Goal: Communication & Community: Connect with others

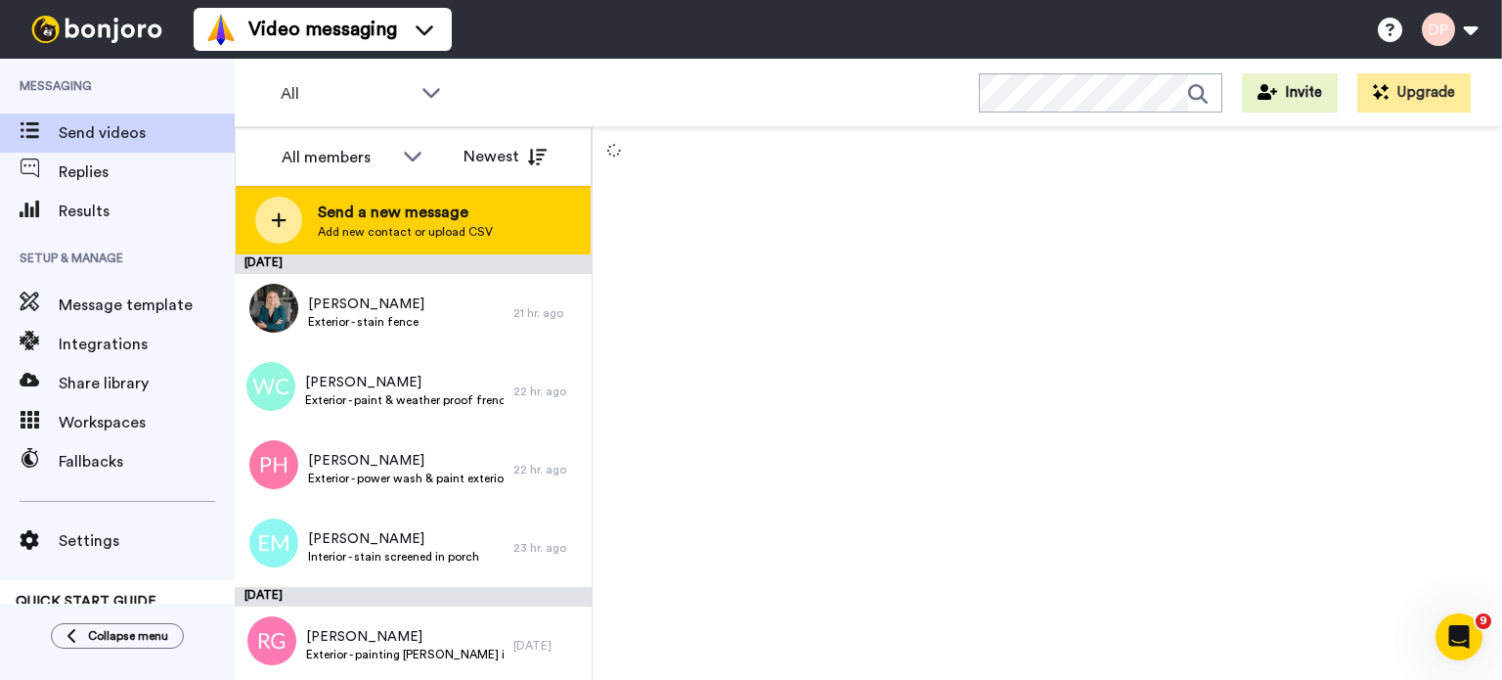
click at [415, 205] on span "Send a new message" at bounding box center [405, 211] width 175 height 23
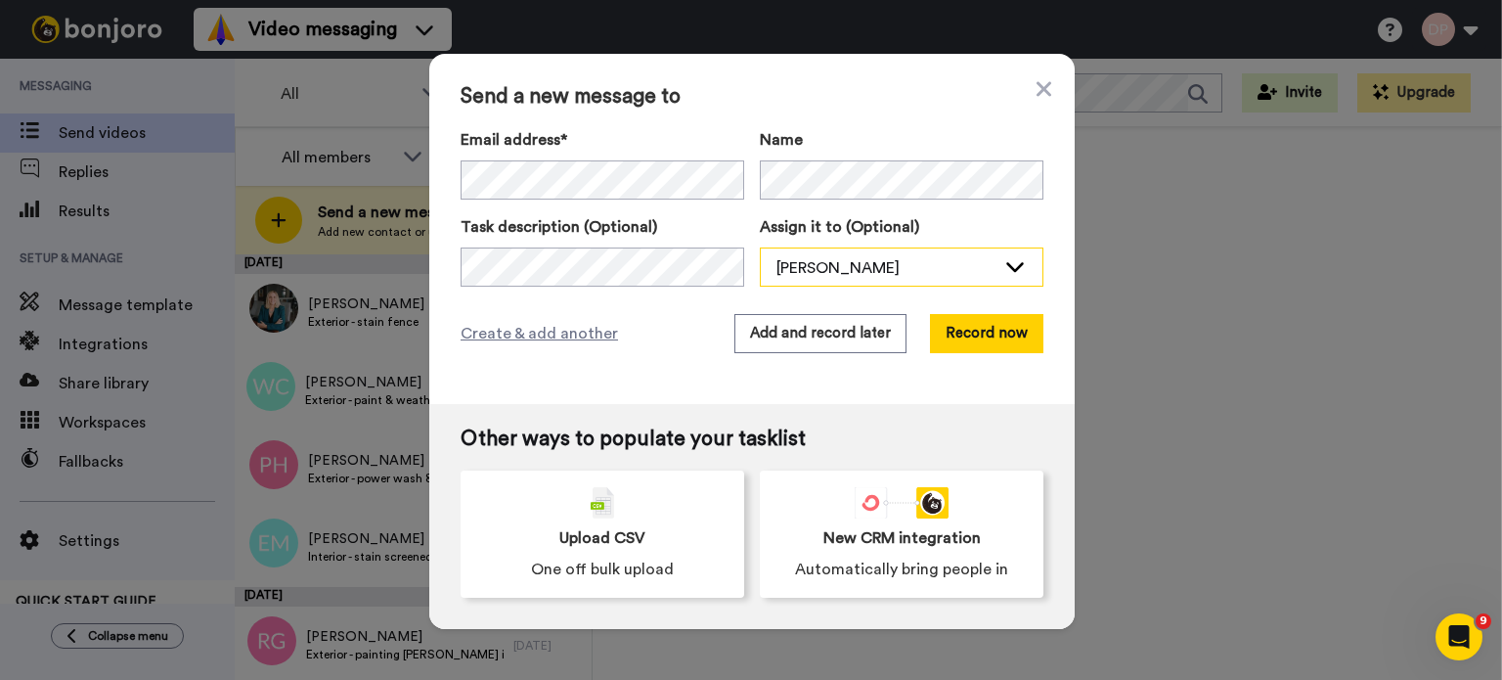
click at [842, 267] on div "[PERSON_NAME]" at bounding box center [885, 267] width 219 height 23
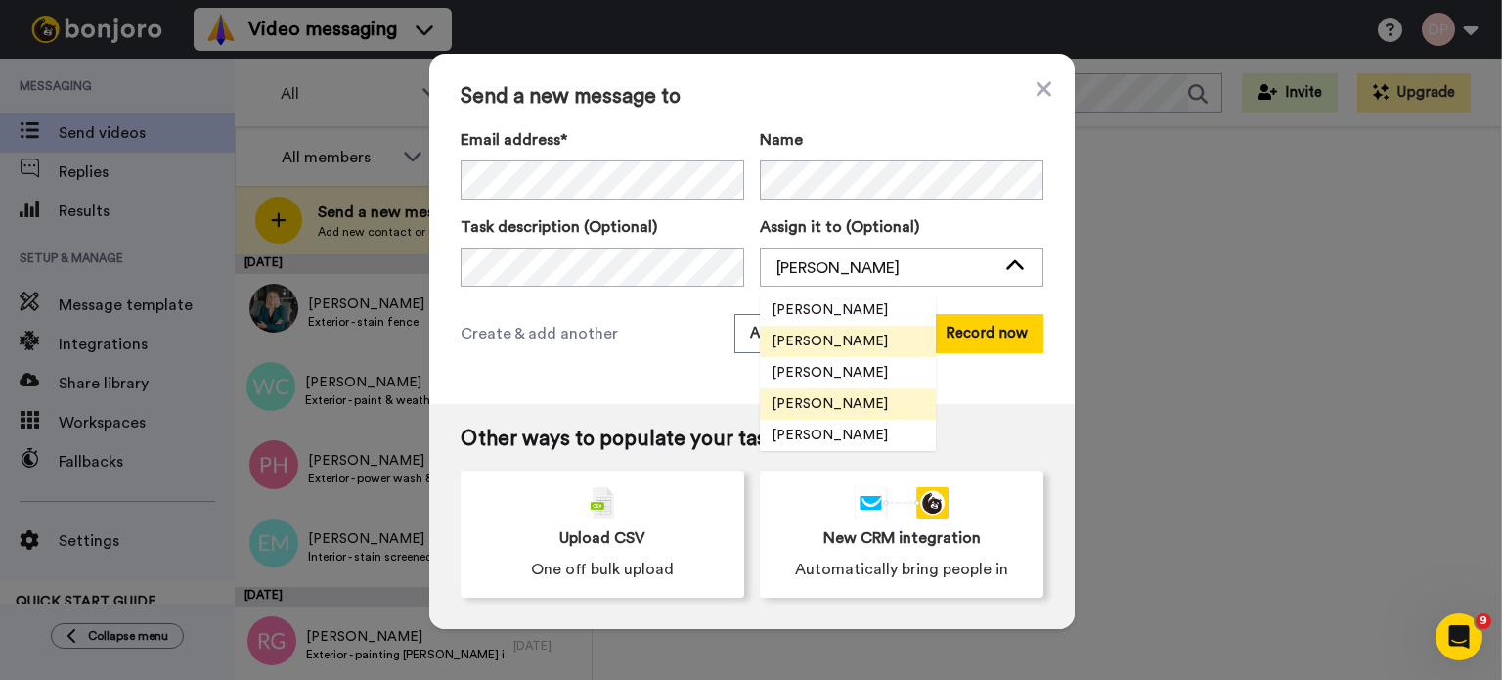
click at [838, 398] on span "[PERSON_NAME]" at bounding box center [830, 404] width 140 height 20
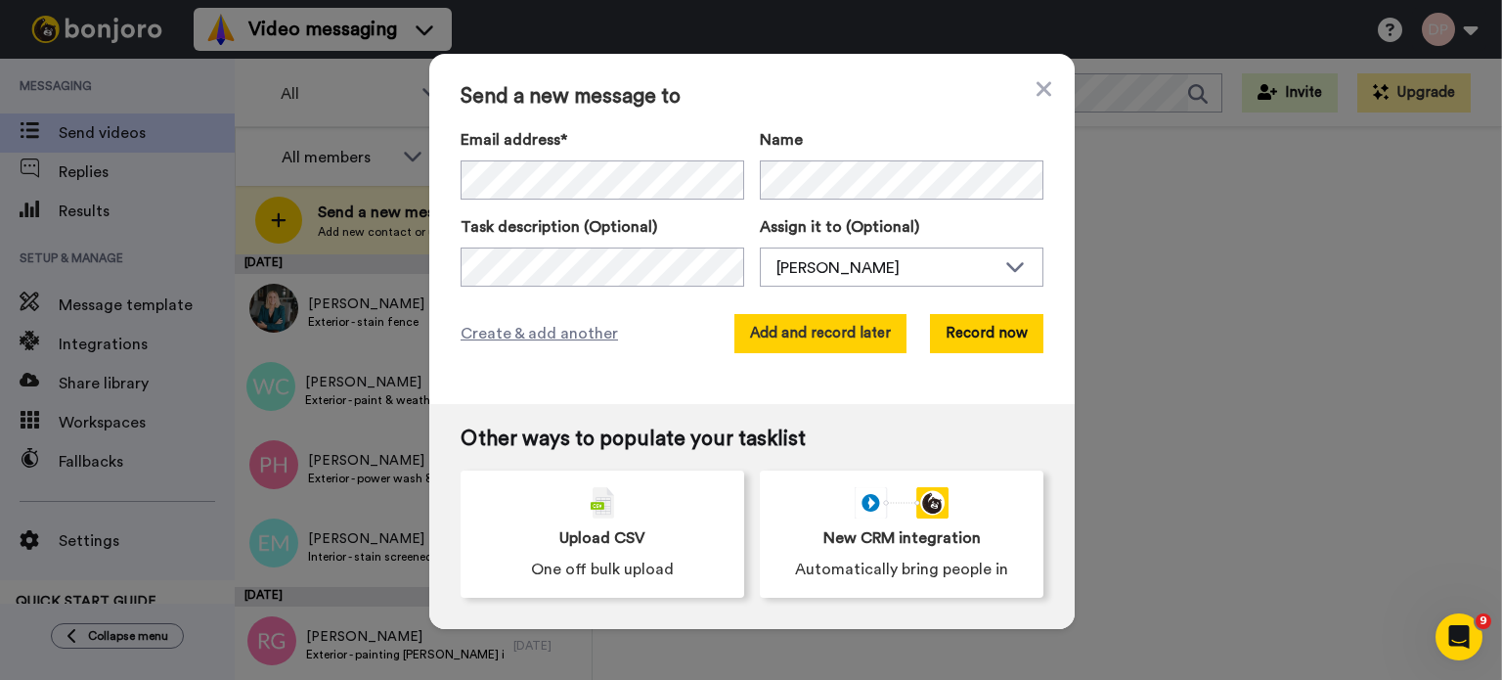
click at [795, 328] on button "Add and record later" at bounding box center [820, 333] width 172 height 39
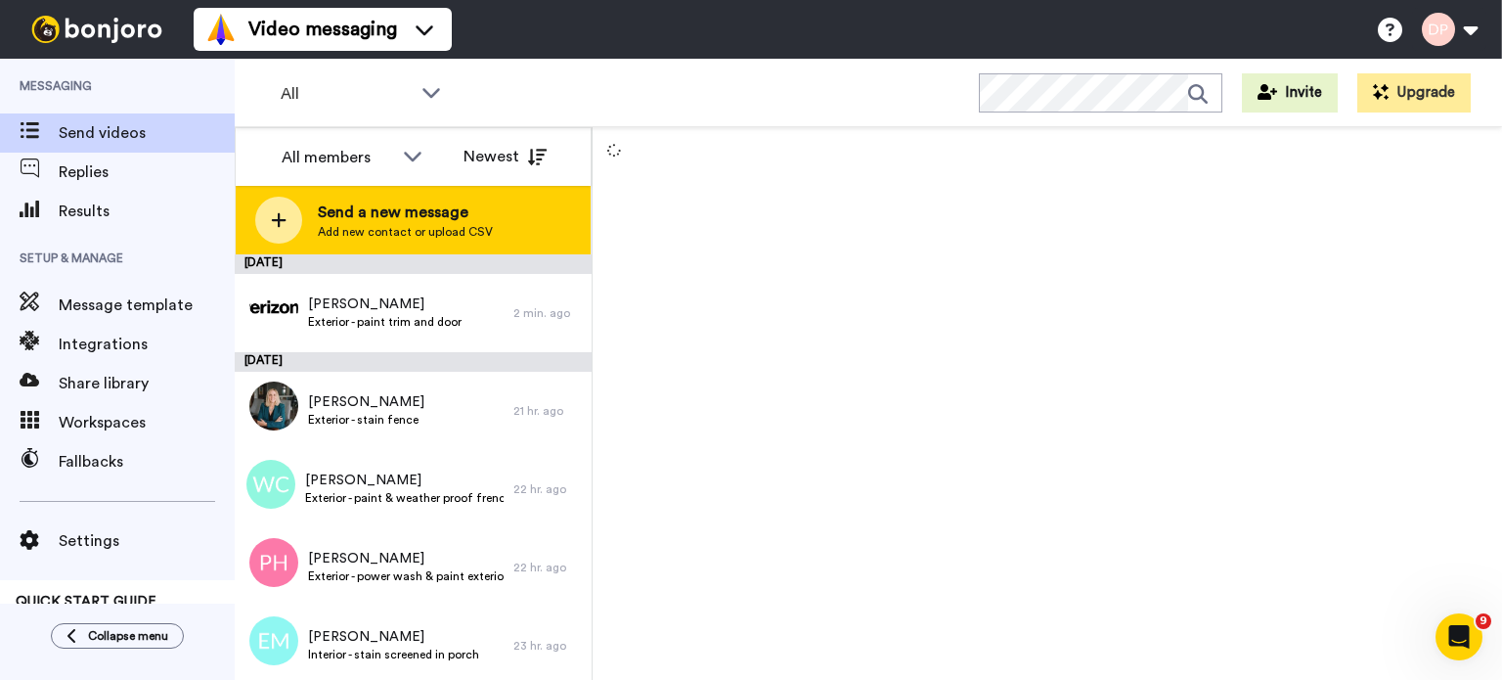
click at [394, 220] on span "Send a new message" at bounding box center [405, 211] width 175 height 23
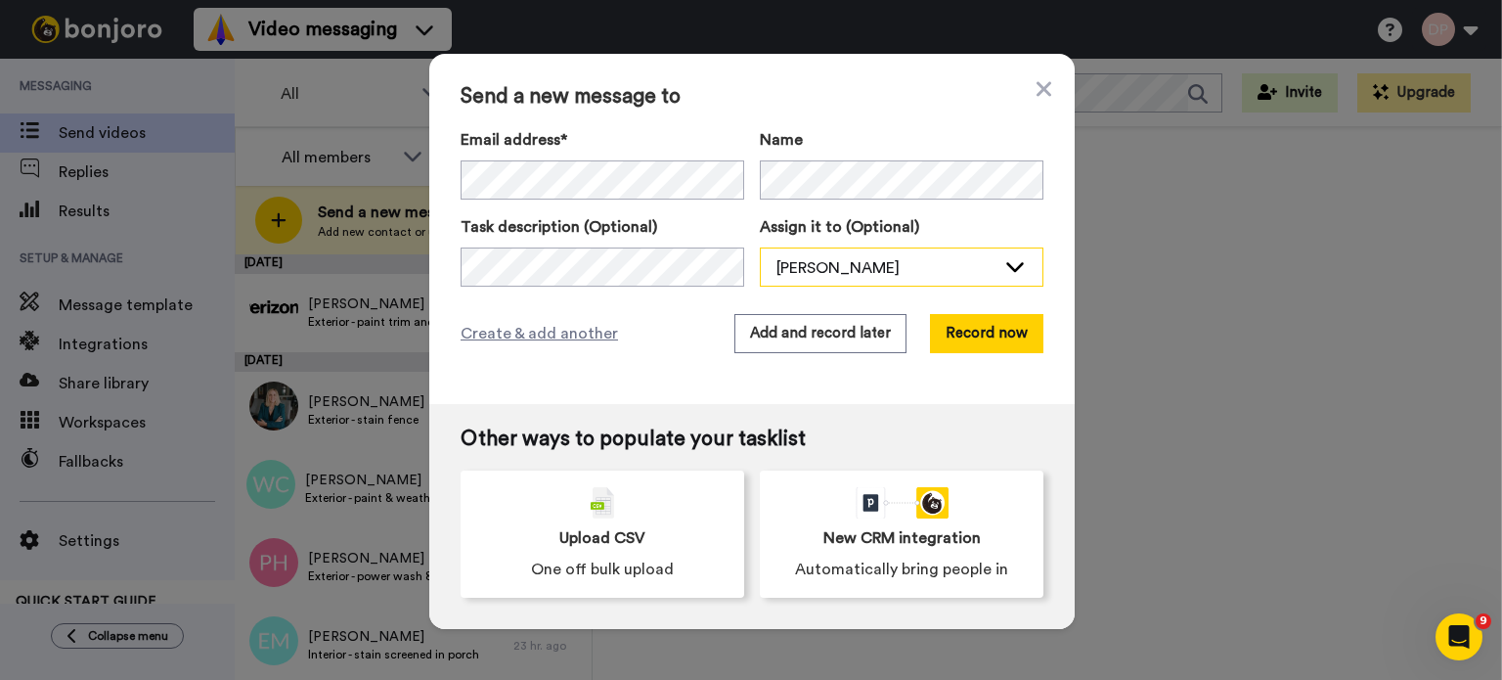
click at [867, 273] on div "[PERSON_NAME]" at bounding box center [885, 267] width 219 height 23
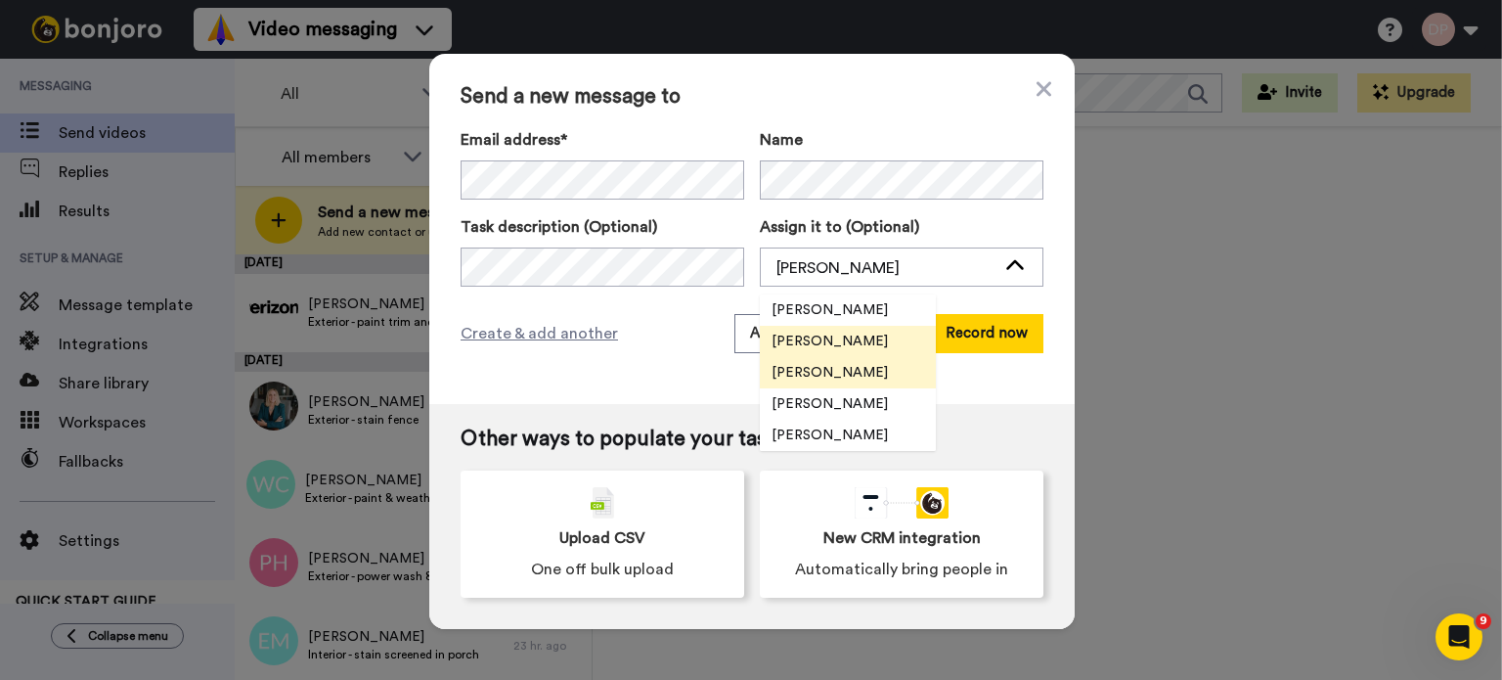
click at [854, 372] on span "[PERSON_NAME]" at bounding box center [830, 373] width 140 height 20
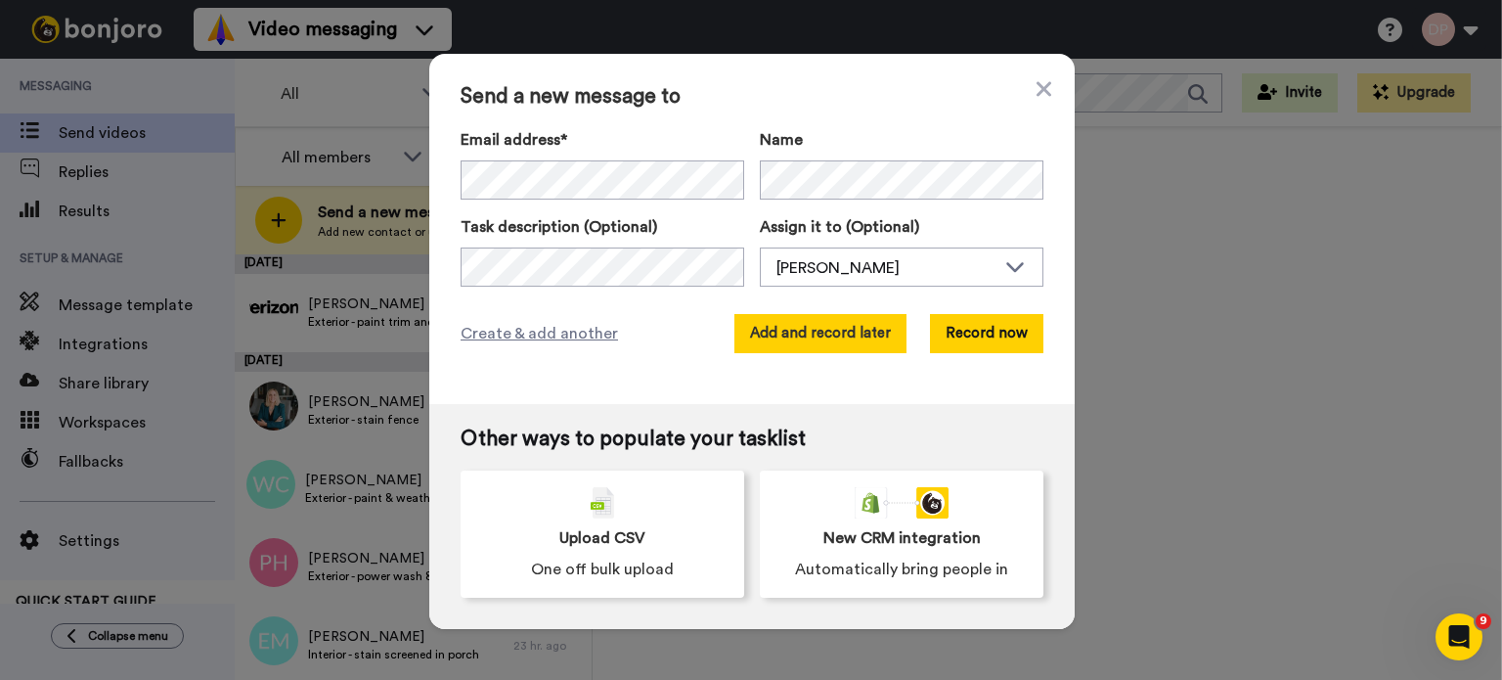
click at [806, 328] on button "Add and record later" at bounding box center [820, 333] width 172 height 39
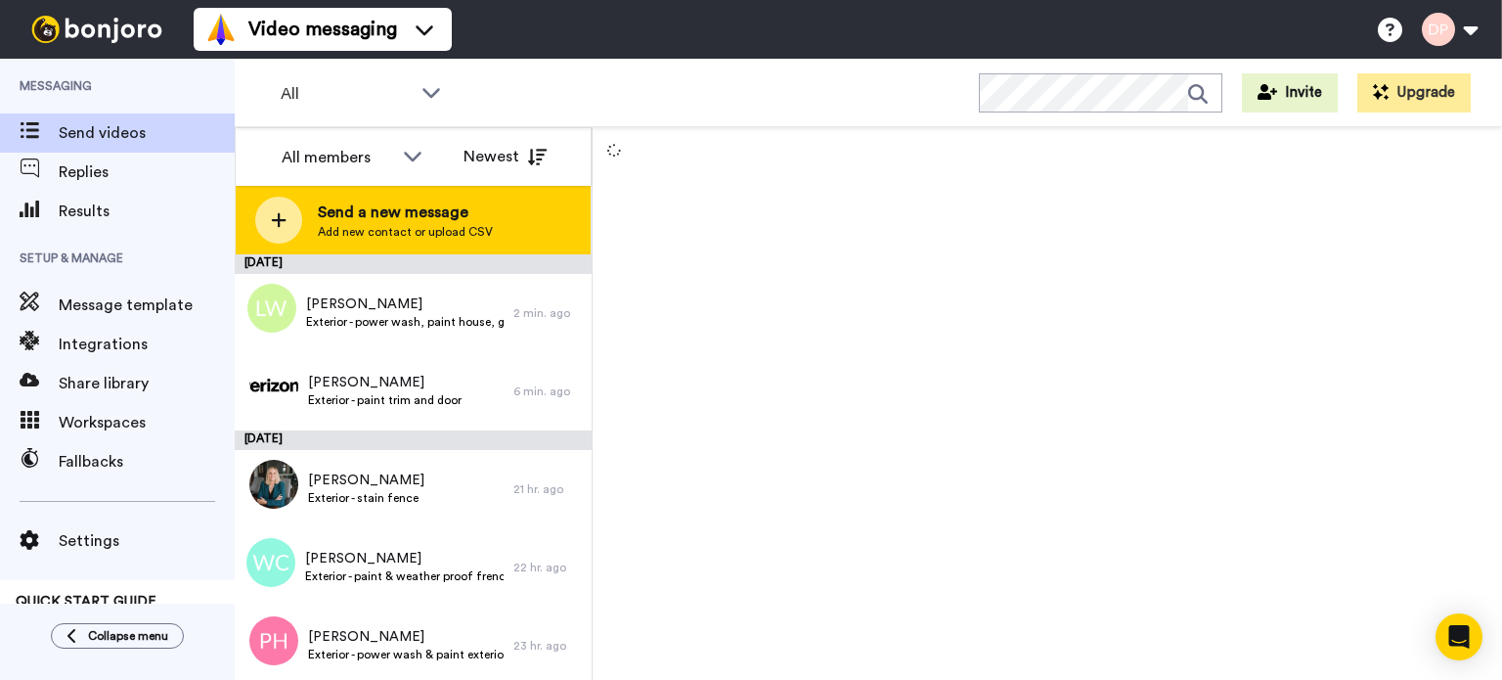
click at [399, 219] on span "Send a new message" at bounding box center [405, 211] width 175 height 23
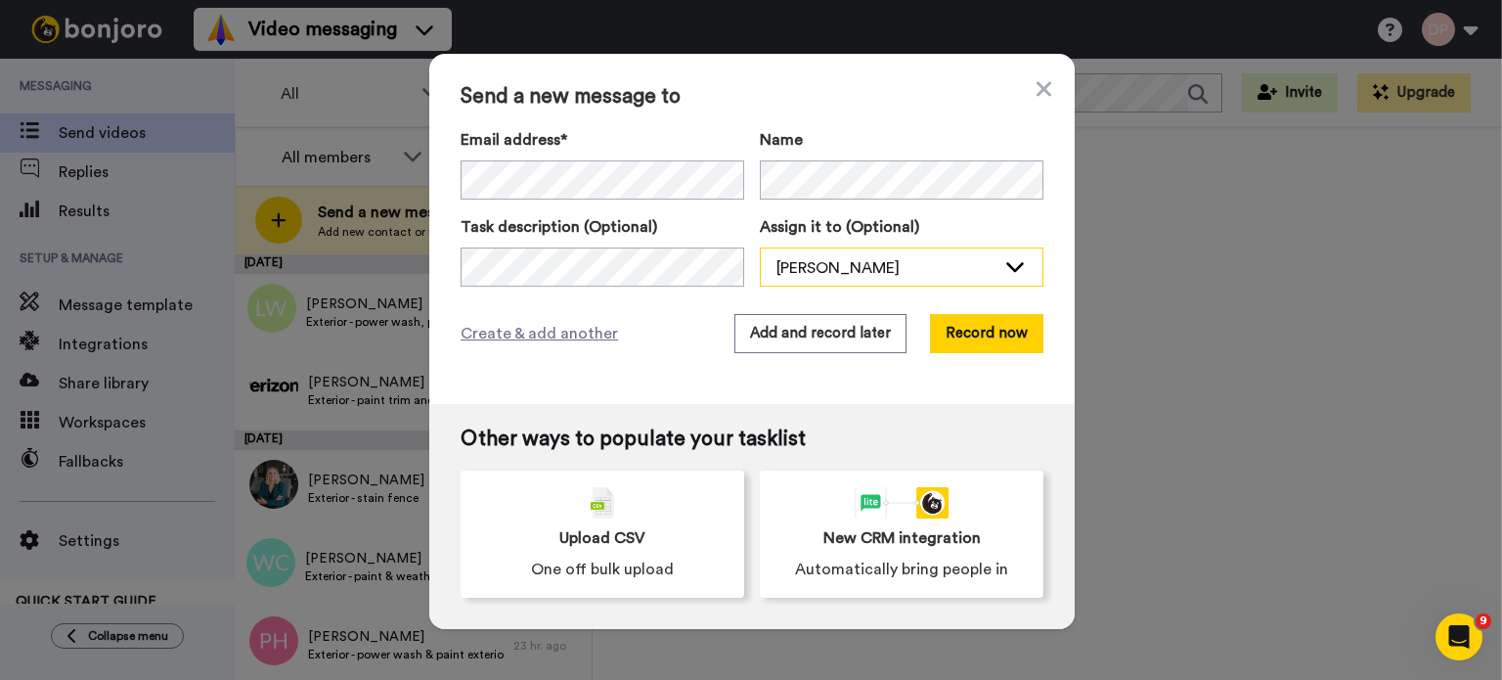
click at [767, 270] on div "[PERSON_NAME]" at bounding box center [902, 267] width 282 height 39
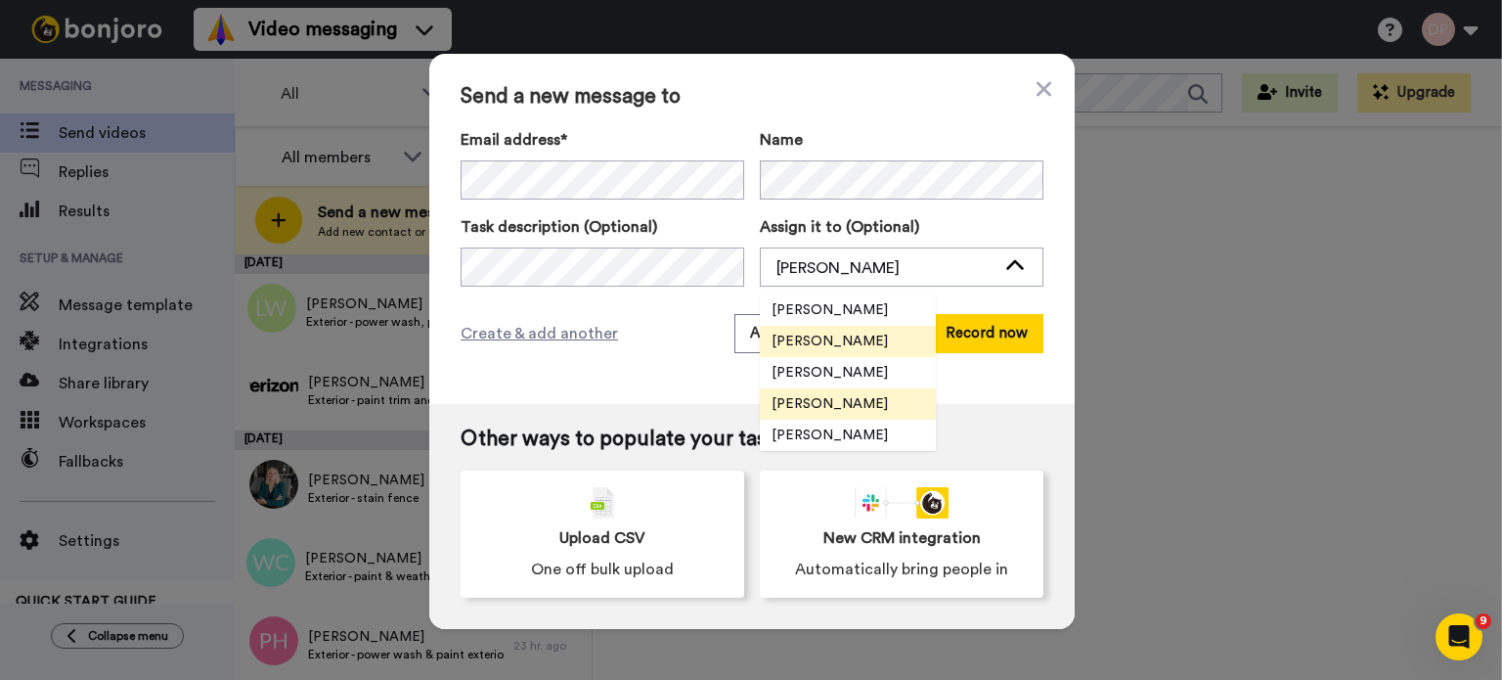
click at [821, 395] on span "[PERSON_NAME]" at bounding box center [830, 404] width 140 height 20
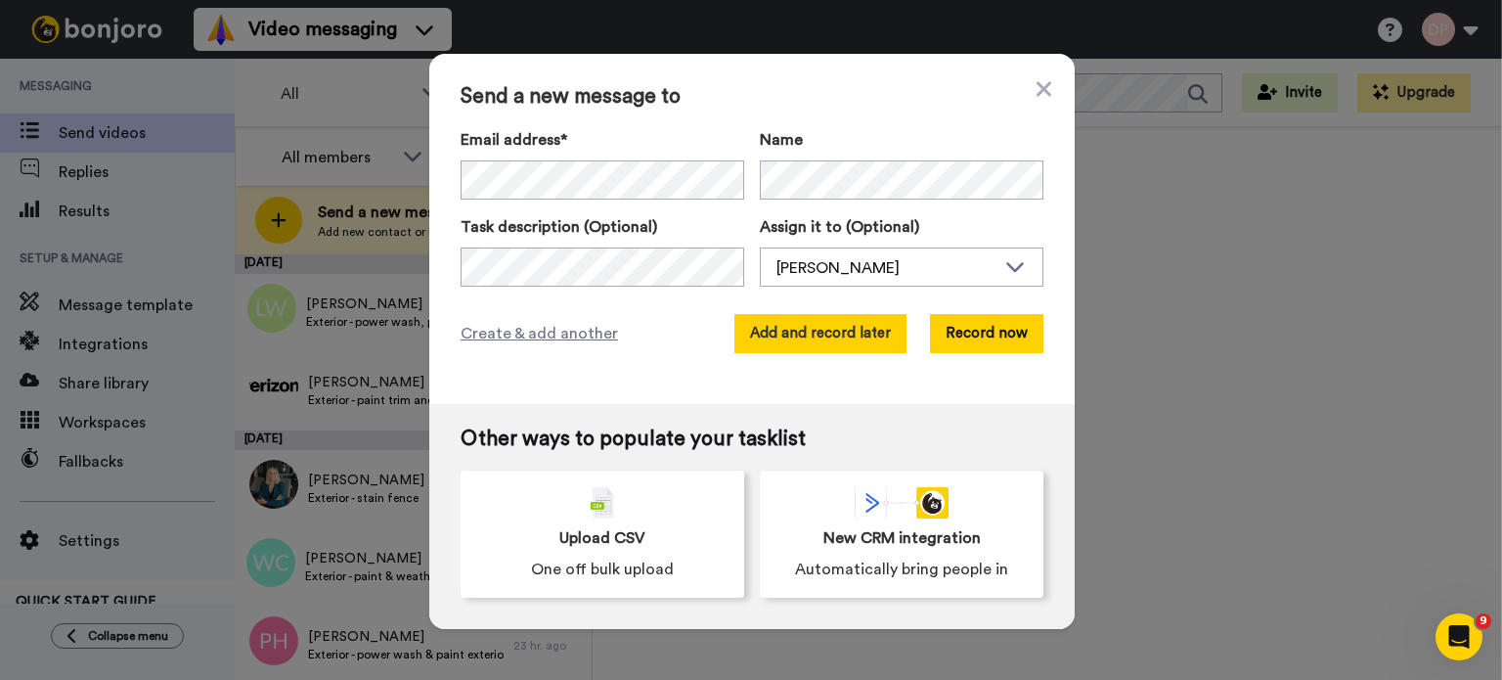
click at [821, 331] on button "Add and record later" at bounding box center [820, 333] width 172 height 39
